Goal: Transaction & Acquisition: Purchase product/service

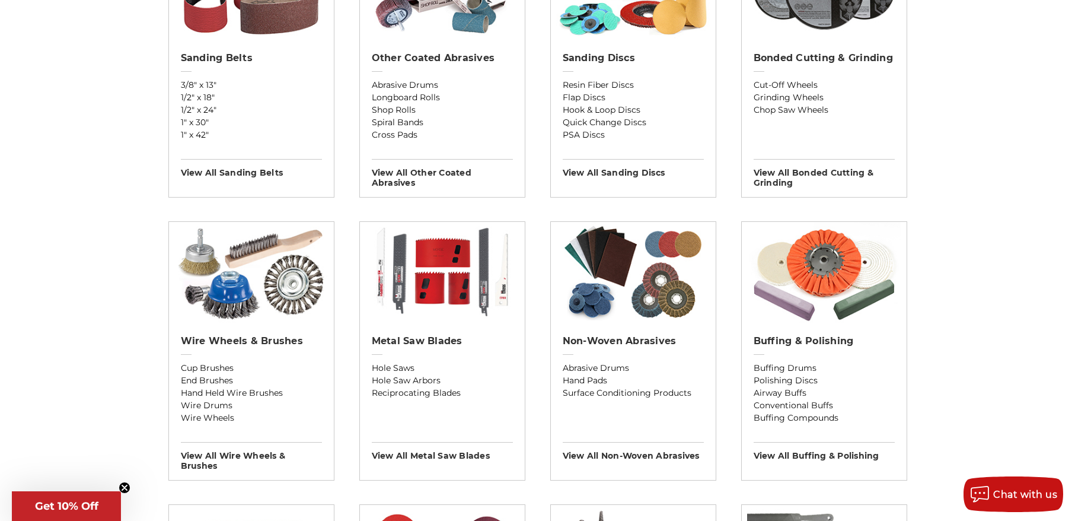
scroll to position [474, 0]
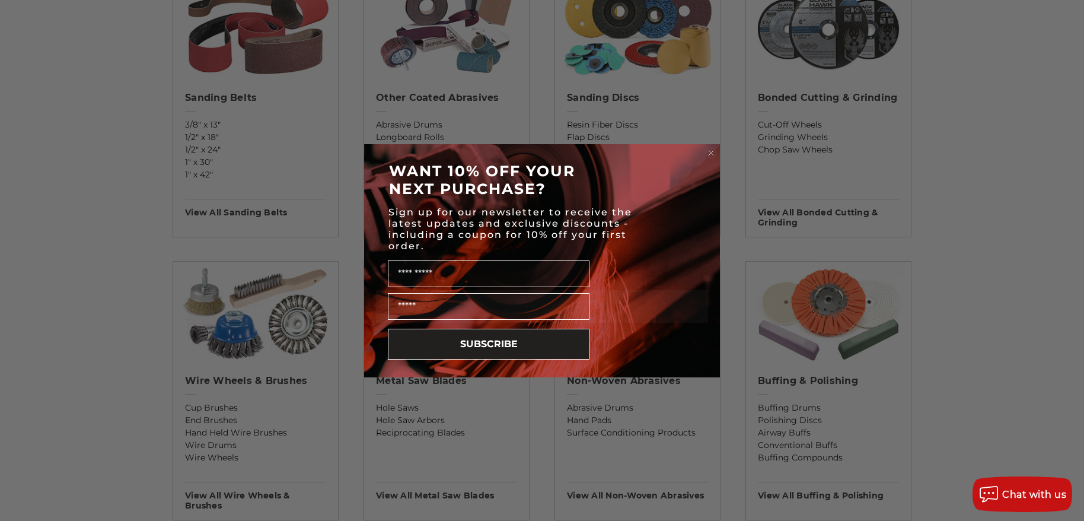
click at [707, 151] on circle "Close dialog" at bounding box center [711, 152] width 11 height 11
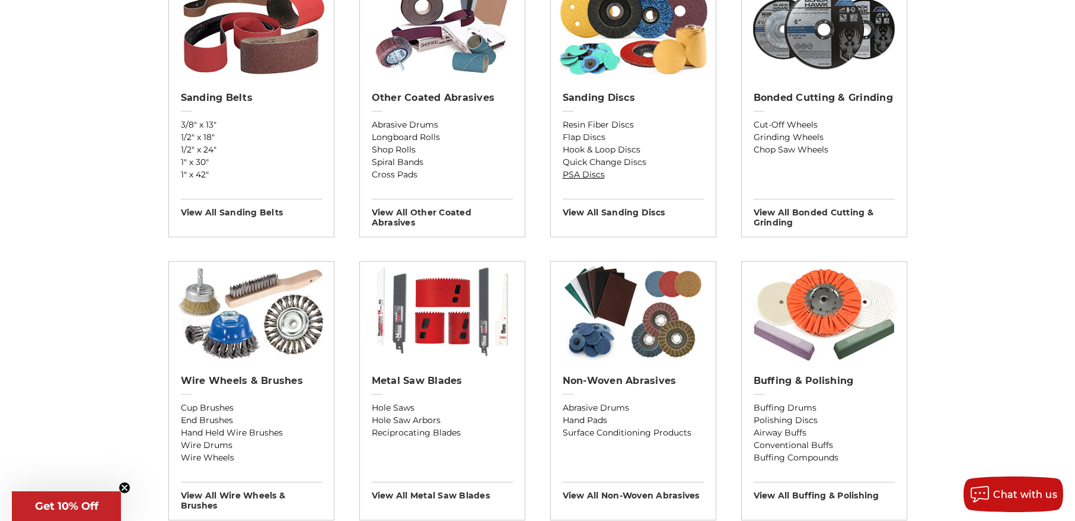
click at [586, 174] on link "PSA Discs" at bounding box center [633, 174] width 141 height 12
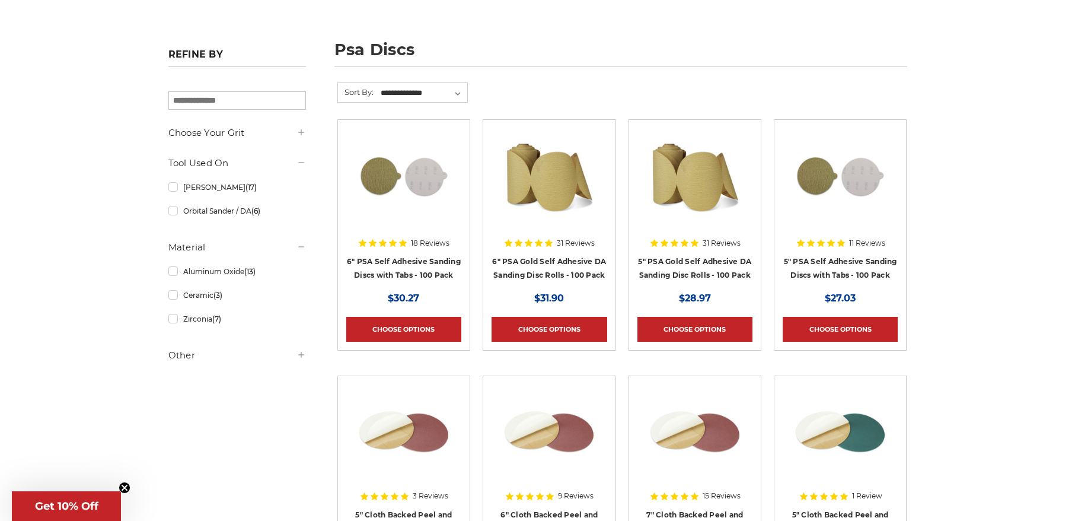
scroll to position [178, 0]
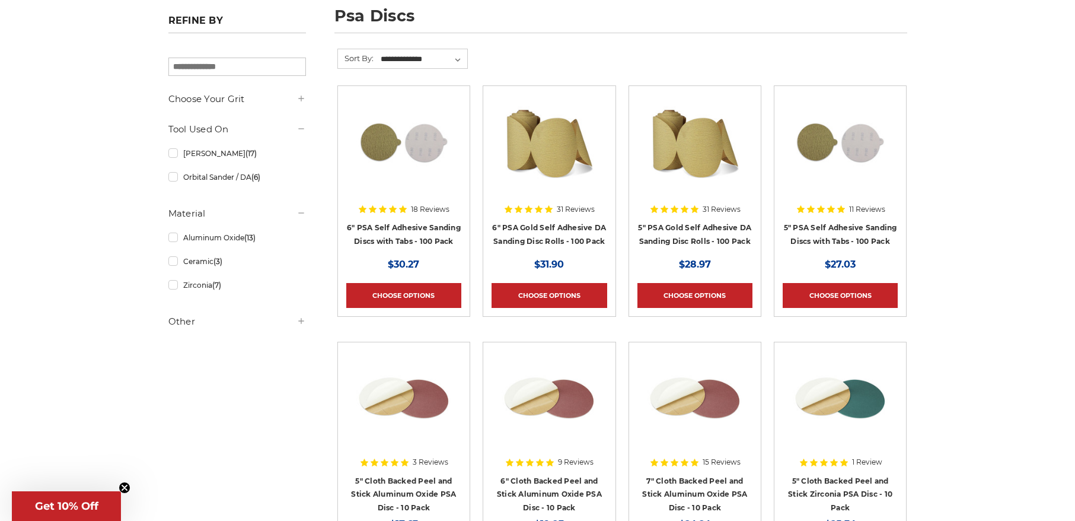
click at [300, 102] on icon at bounding box center [300, 98] width 9 height 9
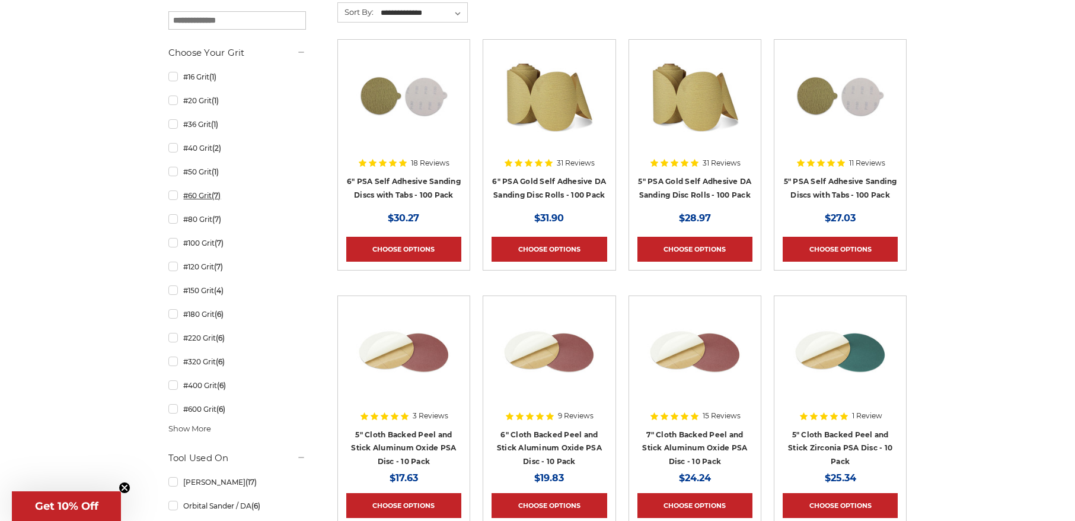
scroll to position [296, 0]
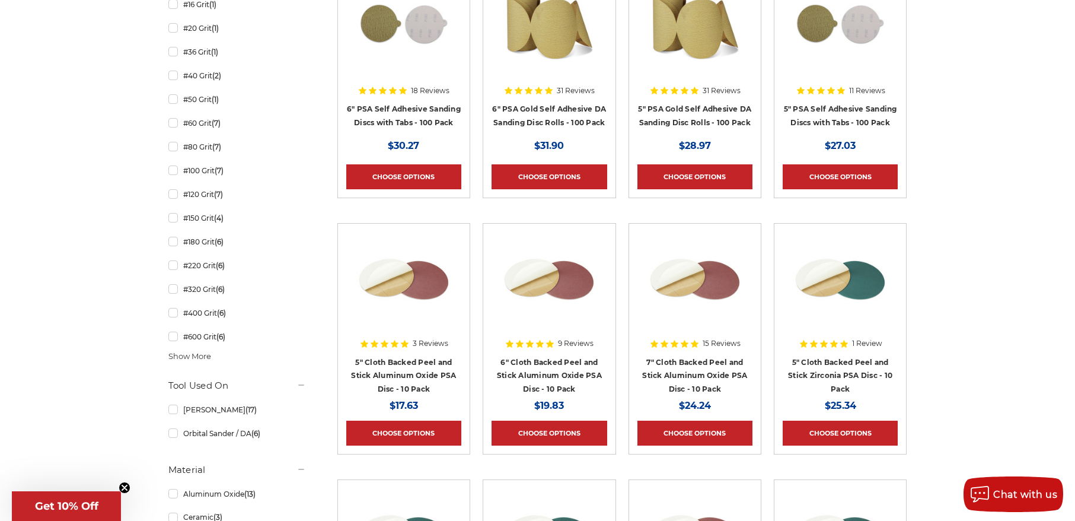
click at [195, 360] on span "Show More" at bounding box center [189, 356] width 43 height 12
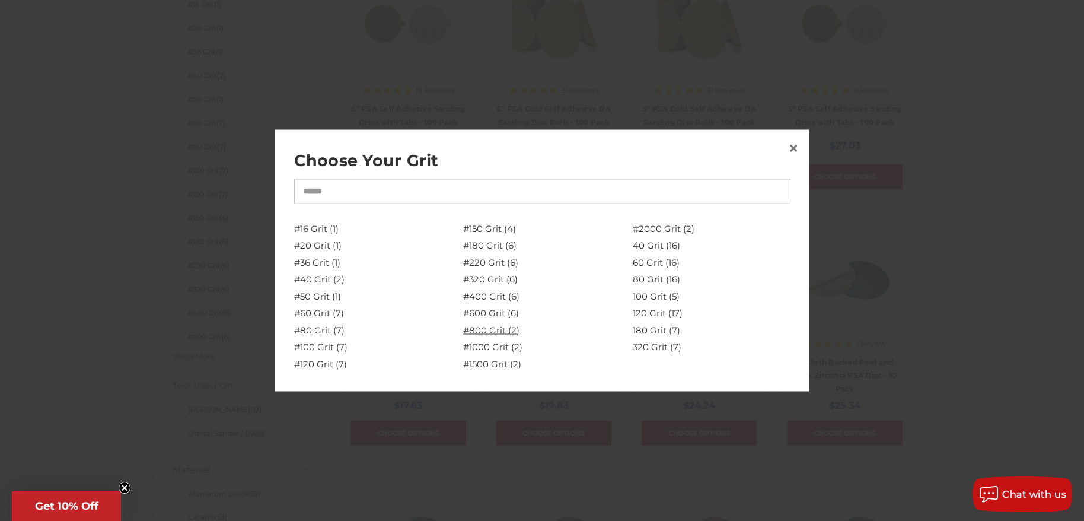
click at [493, 328] on link "#800 Grit (2)" at bounding box center [542, 329] width 158 height 17
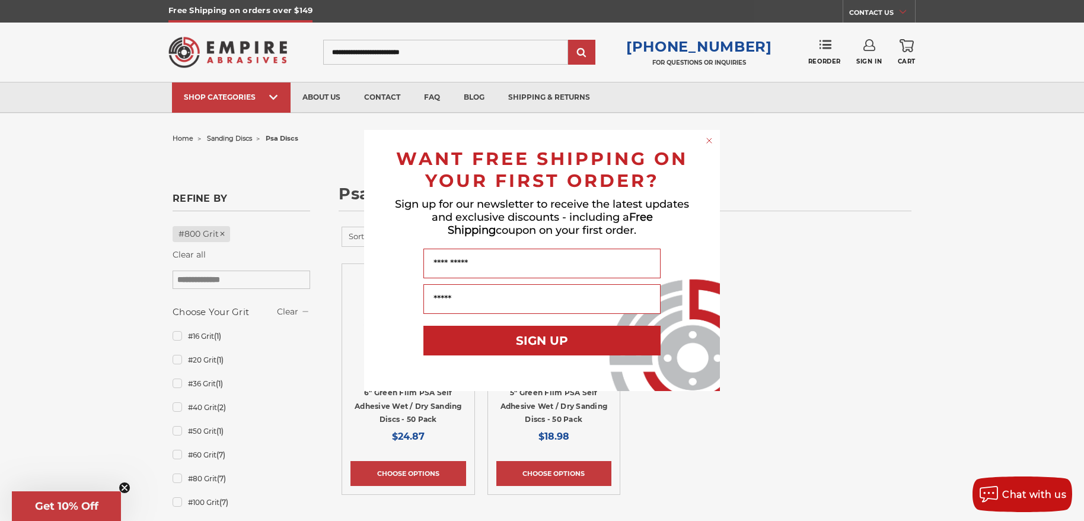
click at [709, 139] on circle "Close dialog" at bounding box center [709, 140] width 11 height 11
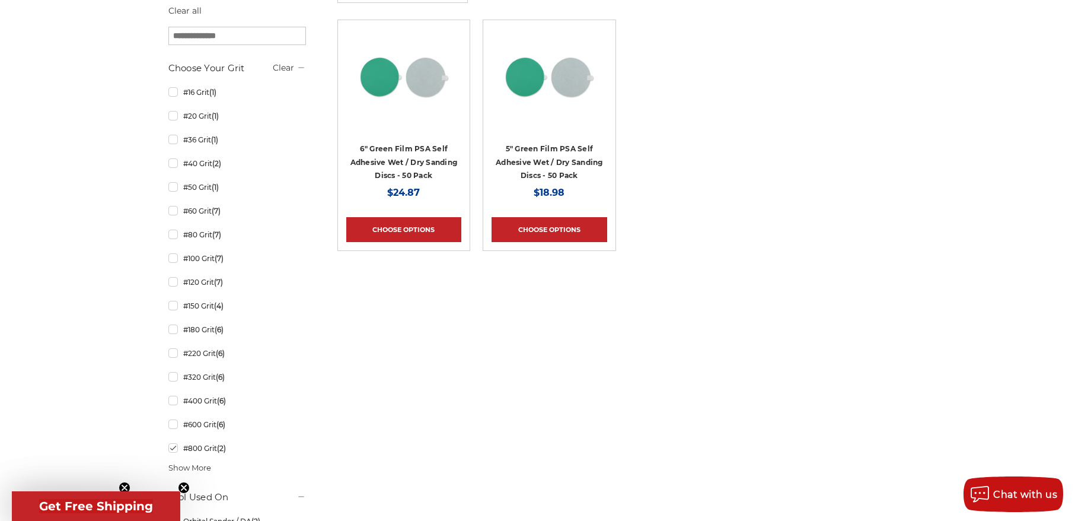
scroll to position [296, 0]
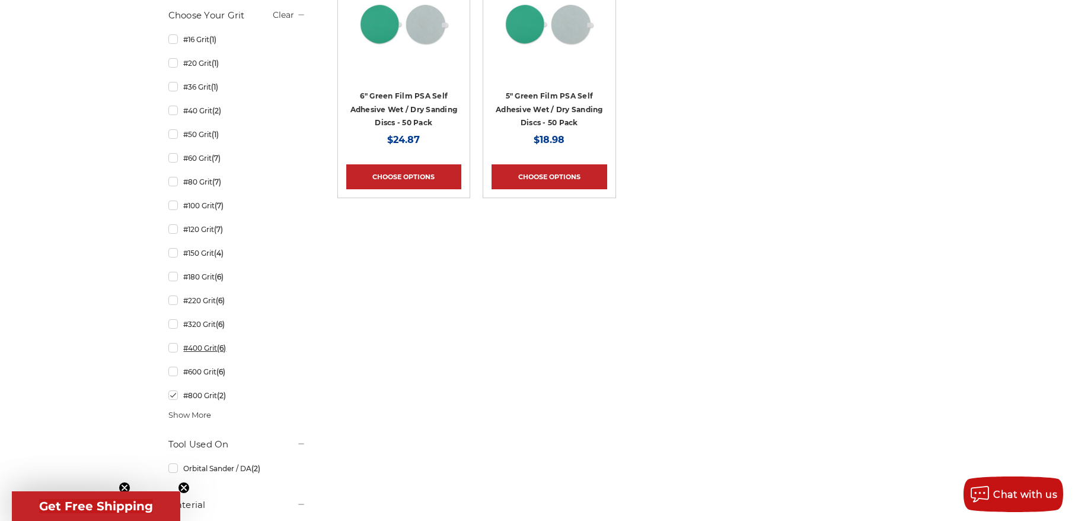
click at [171, 346] on link "#400 Grit (6)" at bounding box center [237, 347] width 138 height 21
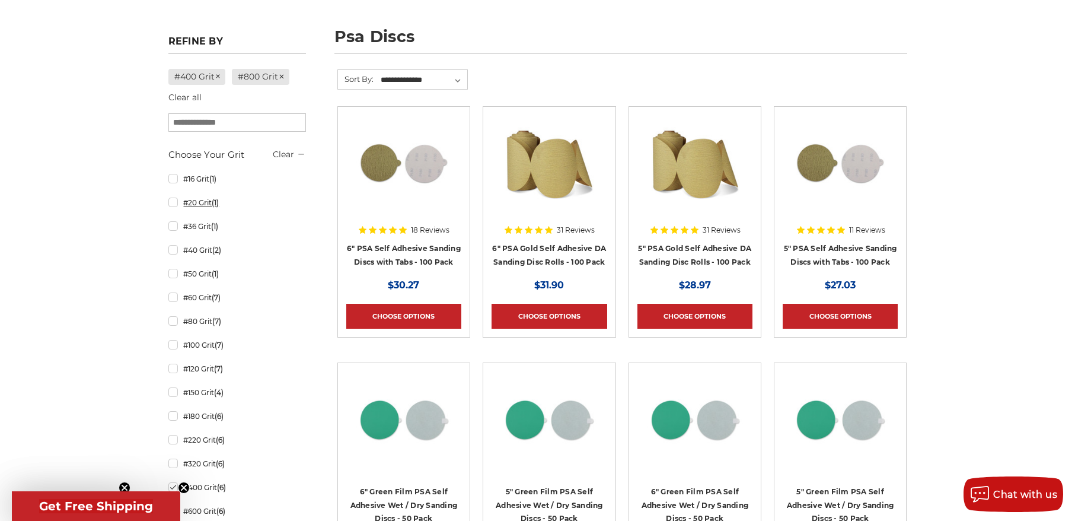
scroll to position [178, 0]
